Goal: Information Seeking & Learning: Find contact information

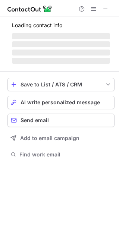
scroll to position [4, 4]
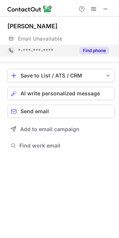
click at [87, 50] on button "Find phone" at bounding box center [93, 50] width 29 height 7
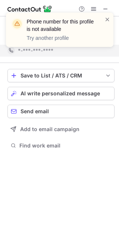
scroll to position [133, 119]
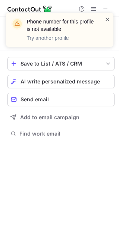
click at [105, 18] on span at bounding box center [107, 19] width 6 height 7
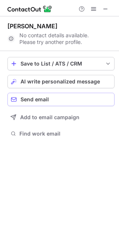
click at [25, 98] on span "Send email" at bounding box center [34, 99] width 28 height 6
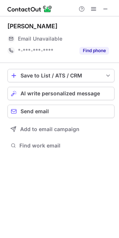
scroll to position [4, 4]
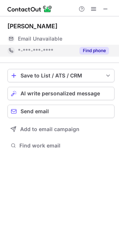
click at [90, 47] on button "Find phone" at bounding box center [93, 50] width 29 height 7
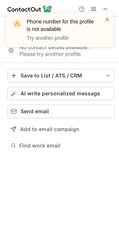
click at [103, 6] on div "Phone number for this profile is not available Try another profile" at bounding box center [59, 32] width 119 height 55
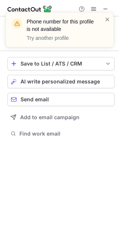
scroll to position [133, 119]
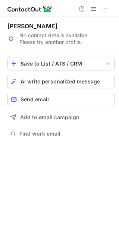
click at [105, 8] on div "Phone number for this profile is not available Try another profile" at bounding box center [59, 32] width 119 height 55
click at [105, 8] on div "Phone number for this profile is not available Try another profile" at bounding box center [59, 12] width 119 height 15
click at [105, 8] on span at bounding box center [105, 9] width 6 height 6
